Goal: Communication & Community: Answer question/provide support

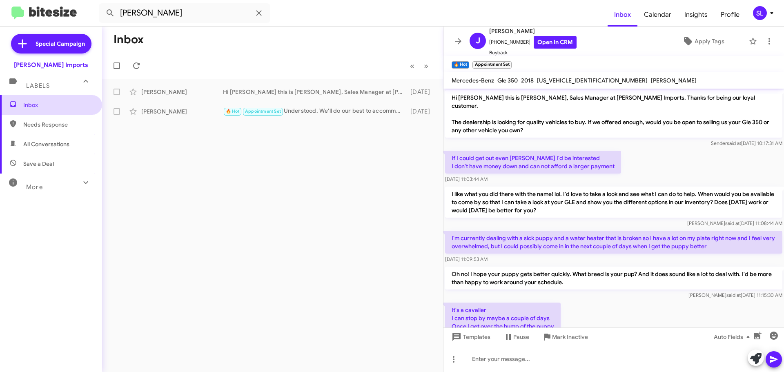
click at [35, 113] on span "Inbox" at bounding box center [51, 105] width 102 height 20
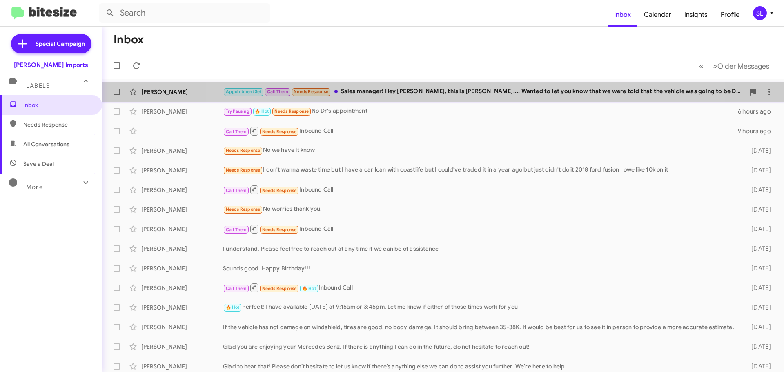
click at [444, 94] on div "Appointment Set Call Them Needs Response Sales manager! Hey [PERSON_NAME], this…" at bounding box center [484, 91] width 522 height 9
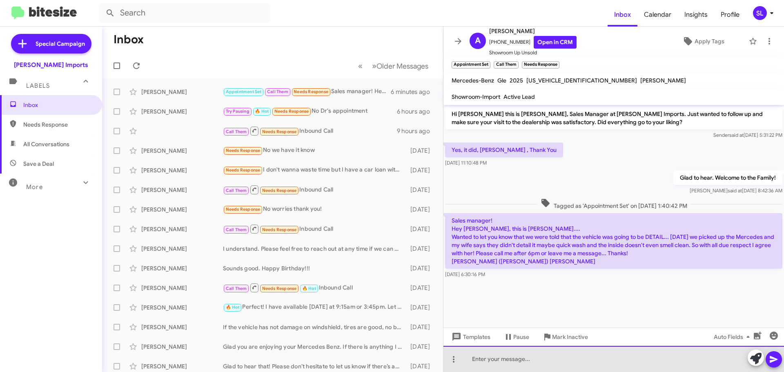
click at [536, 365] on div at bounding box center [614, 359] width 341 height 26
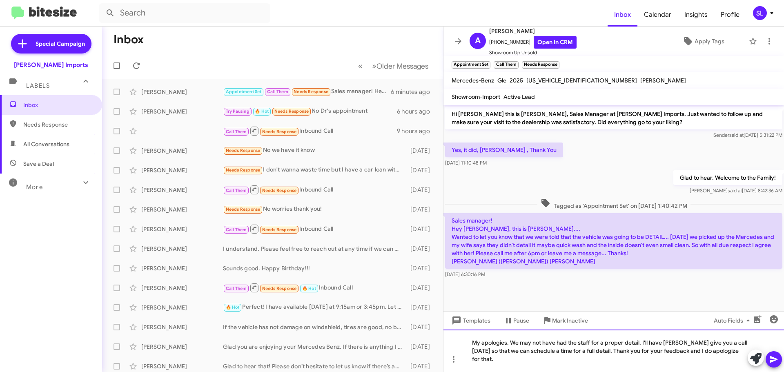
click at [640, 349] on div "My apologies. We may not have had the staff for a proper detail. I'll have [PER…" at bounding box center [614, 351] width 341 height 42
click at [578, 362] on div "My apologies. We may not have had the staff for a proper detail being so late i…" at bounding box center [614, 351] width 341 height 42
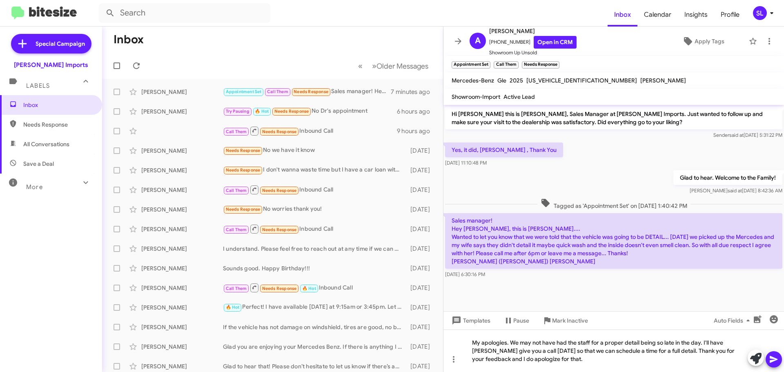
click at [775, 357] on icon at bounding box center [774, 360] width 10 height 10
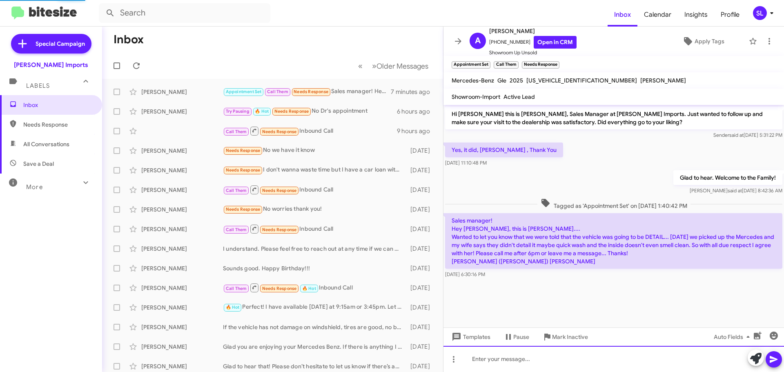
scroll to position [1, 0]
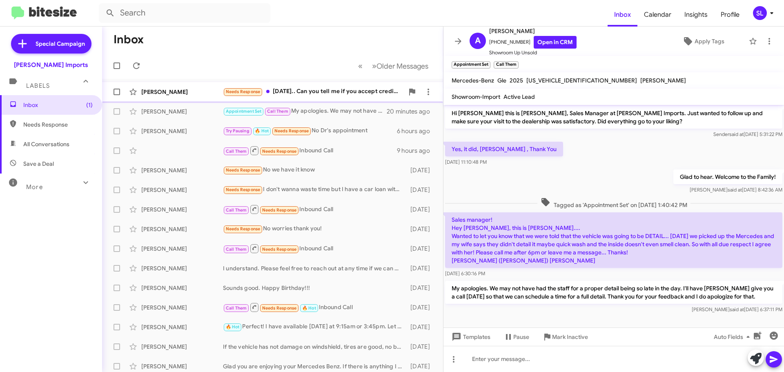
click at [322, 89] on div "Needs Response [DATE].. Can you tell me if you accept credit cards as full paym…" at bounding box center [313, 91] width 181 height 9
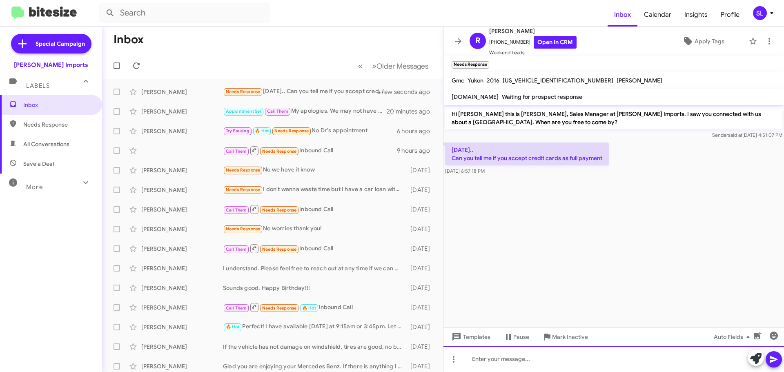
click at [528, 359] on div at bounding box center [614, 359] width 341 height 26
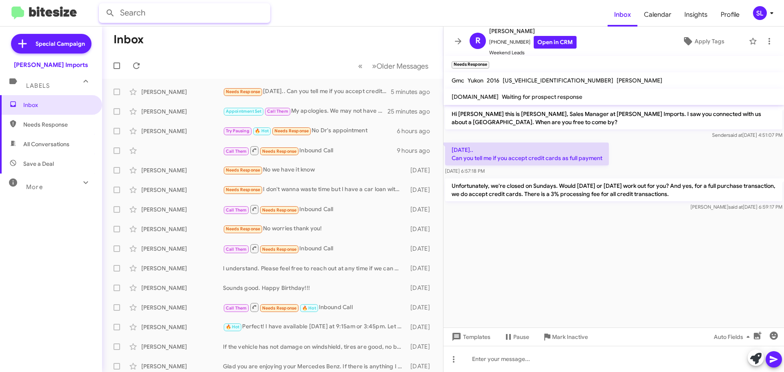
click at [147, 15] on input "text" at bounding box center [185, 13] width 172 height 20
type input "[PERSON_NAME]"
click at [102, 5] on button at bounding box center [110, 13] width 16 height 16
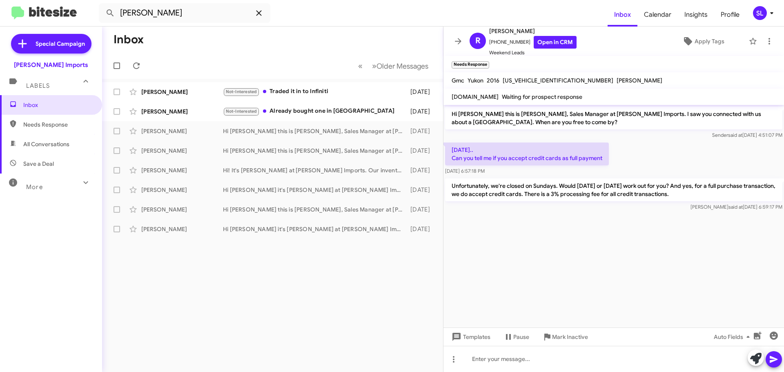
click at [263, 13] on icon at bounding box center [259, 13] width 10 height 10
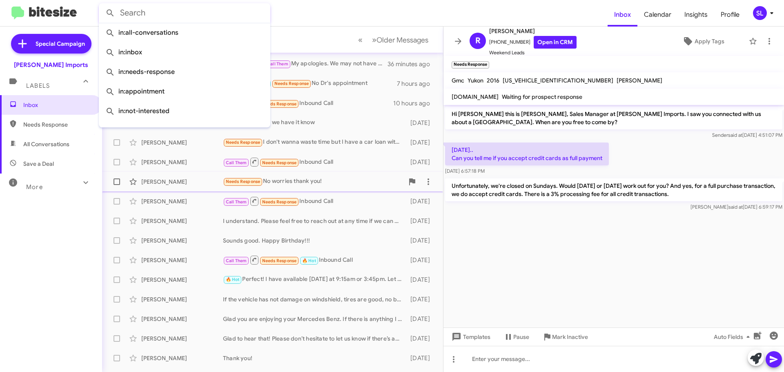
scroll to position [102, 0]
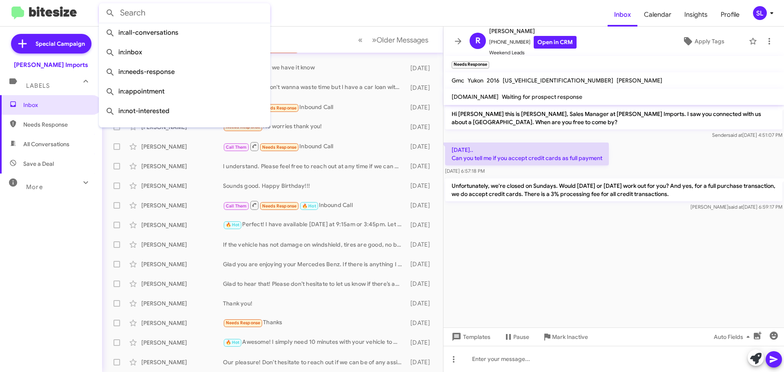
click at [287, 18] on form at bounding box center [353, 13] width 509 height 20
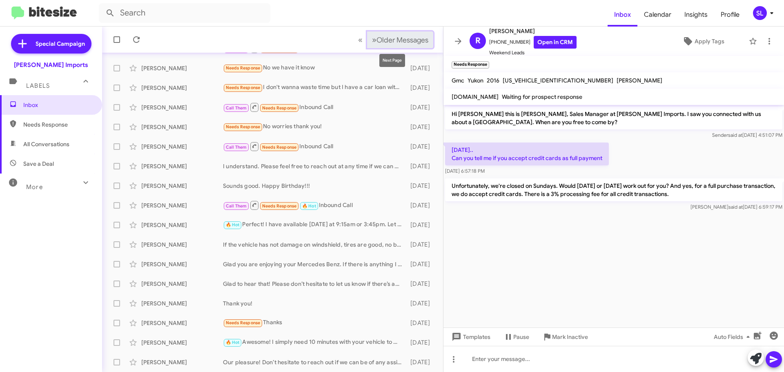
click at [372, 38] on span "»" at bounding box center [374, 40] width 4 height 10
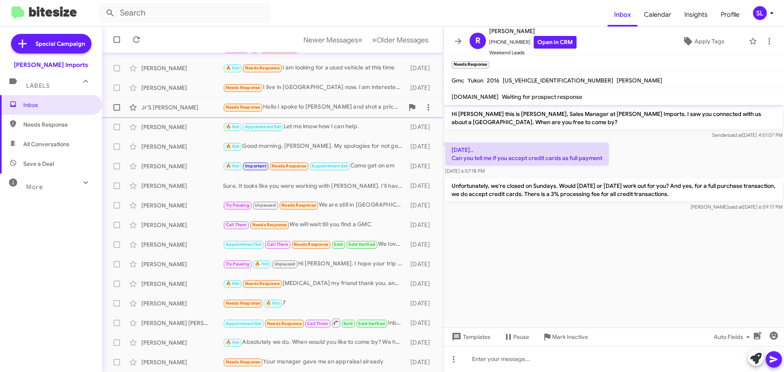
click at [364, 109] on div "Needs Response Hello I spoke to [PERSON_NAME] and shot a price, we didn't agree…" at bounding box center [313, 107] width 181 height 9
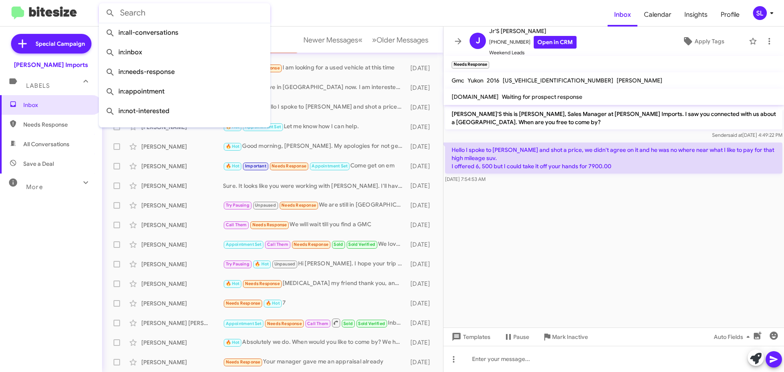
click at [189, 16] on input "text" at bounding box center [185, 13] width 172 height 20
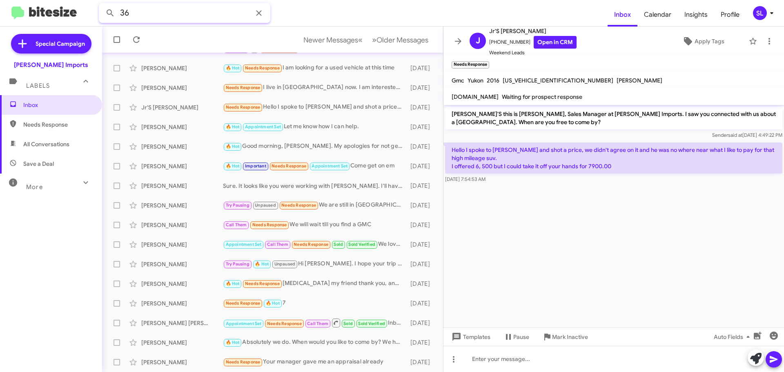
type input "3"
